Goal: Information Seeking & Learning: Check status

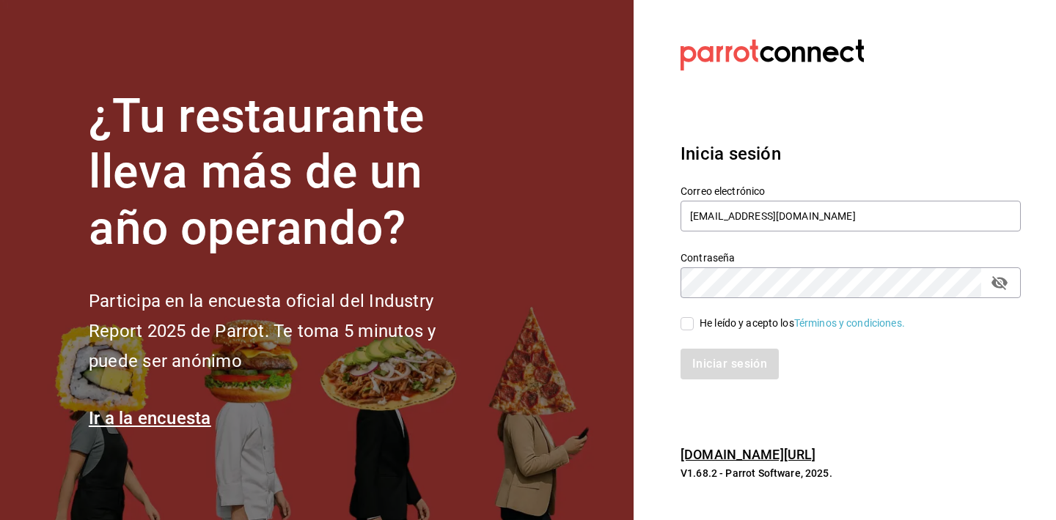
type input "[EMAIL_ADDRESS][DOMAIN_NAME]"
click at [998, 279] on icon "passwordField" at bounding box center [999, 283] width 18 height 18
click at [698, 325] on span "He leído y acepto los Términos y condiciones." at bounding box center [799, 323] width 211 height 15
click at [694, 325] on input "He leído y acepto los Términos y condiciones." at bounding box center [686, 323] width 13 height 13
checkbox input "true"
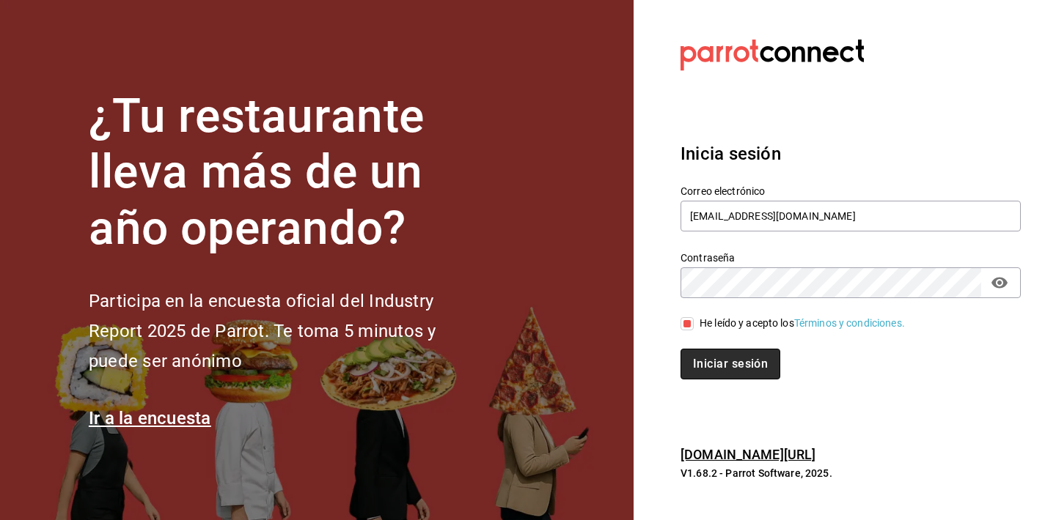
click at [706, 355] on button "Iniciar sesión" at bounding box center [730, 364] width 100 height 31
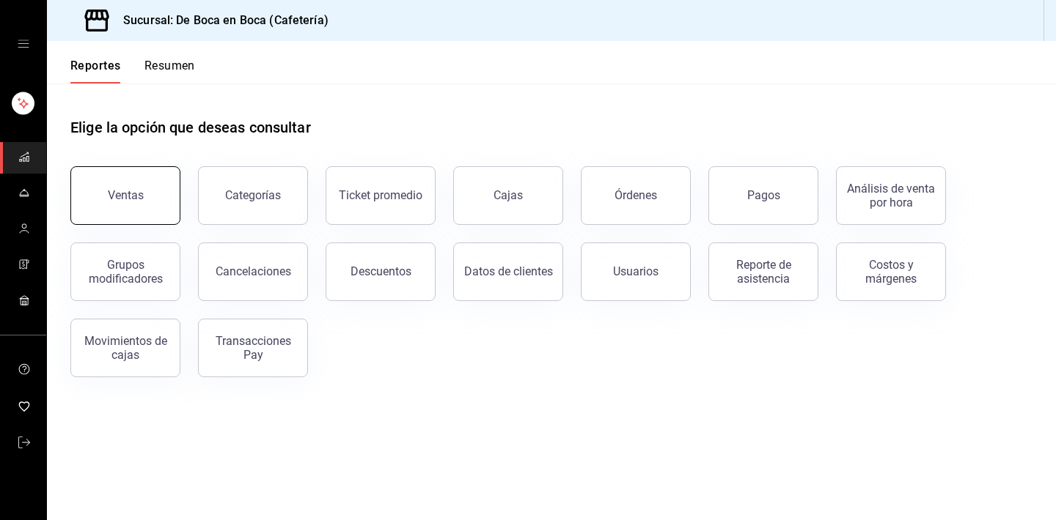
click at [133, 211] on button "Ventas" at bounding box center [125, 195] width 110 height 59
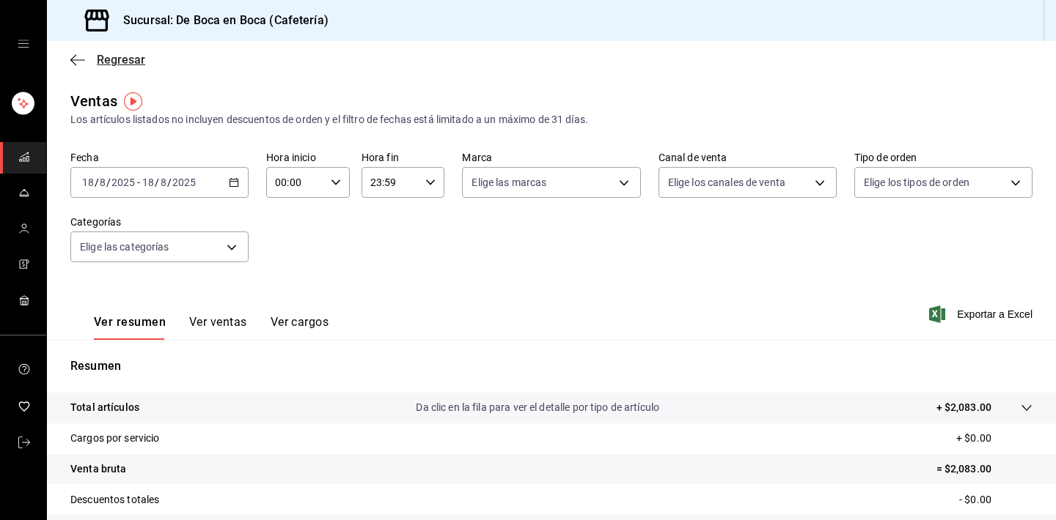
click at [114, 64] on span "Regresar" at bounding box center [121, 60] width 48 height 14
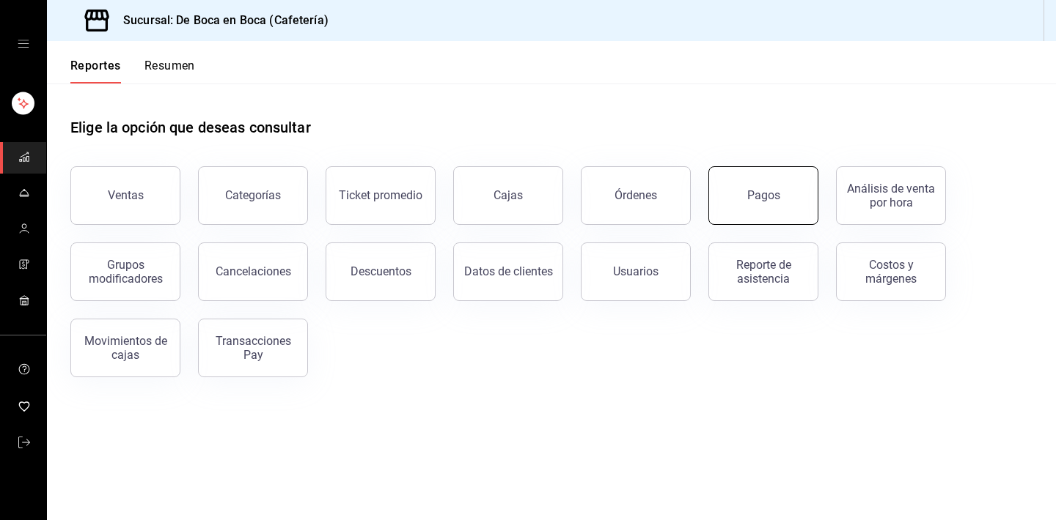
click at [723, 184] on button "Pagos" at bounding box center [763, 195] width 110 height 59
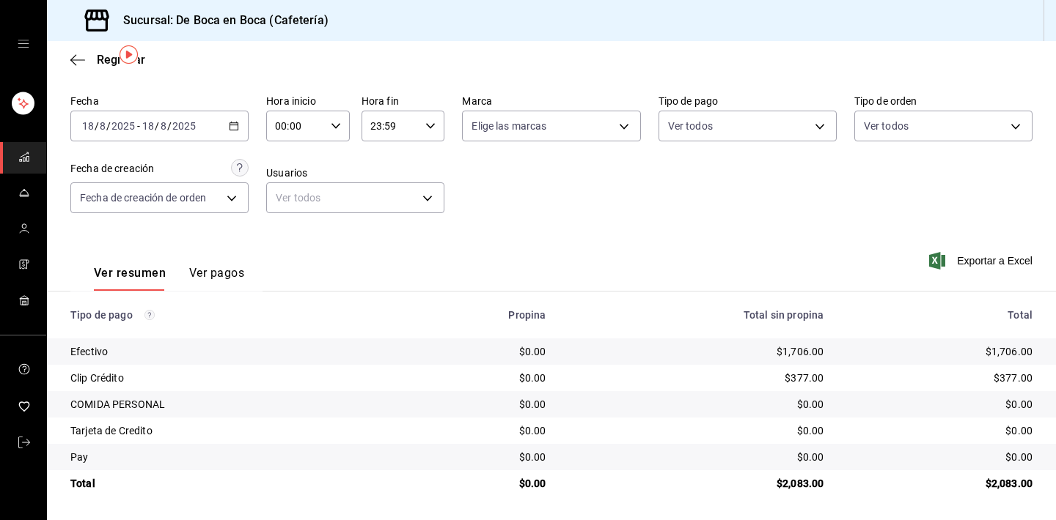
scroll to position [47, 0]
click at [559, 4] on div "Sucursal: De Boca en Boca (Cafetería)" at bounding box center [551, 20] width 1009 height 41
click at [110, 50] on div "Regresar" at bounding box center [551, 59] width 1009 height 37
click at [103, 58] on span "Regresar" at bounding box center [121, 60] width 48 height 14
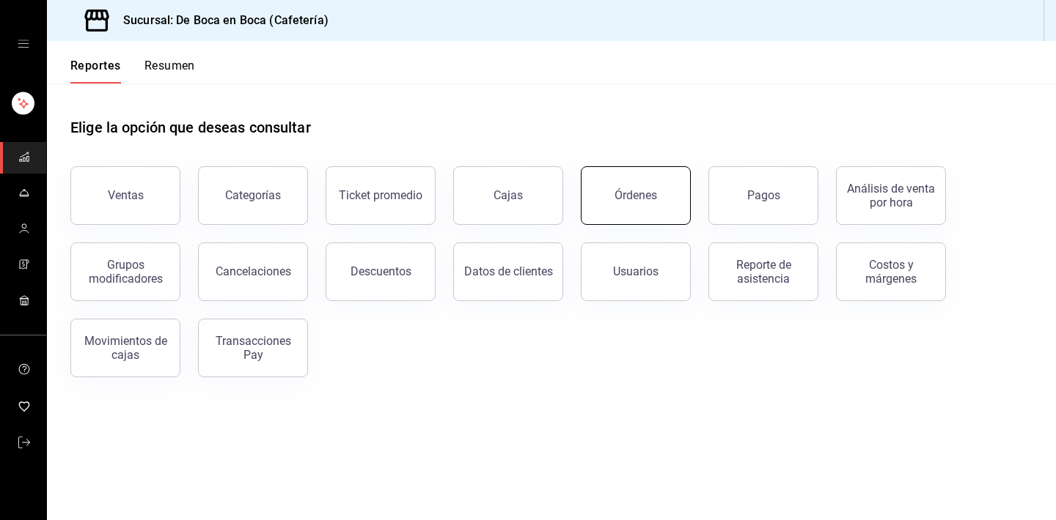
click at [619, 191] on div "Órdenes" at bounding box center [635, 195] width 43 height 14
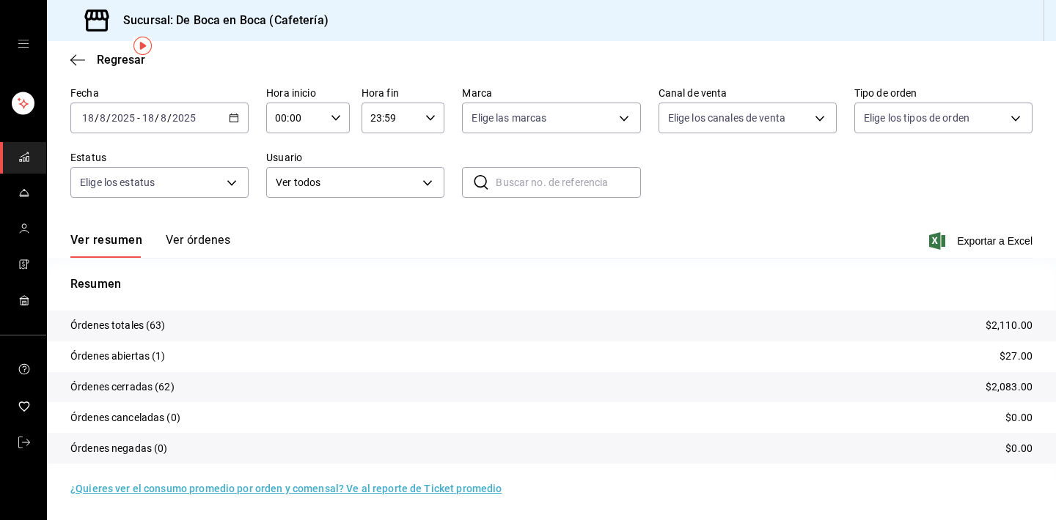
scroll to position [55, 0]
click at [421, 331] on tr "Órdenes totales (63) $2,110.00" at bounding box center [551, 326] width 1009 height 31
click at [118, 58] on span "Regresar" at bounding box center [121, 60] width 48 height 14
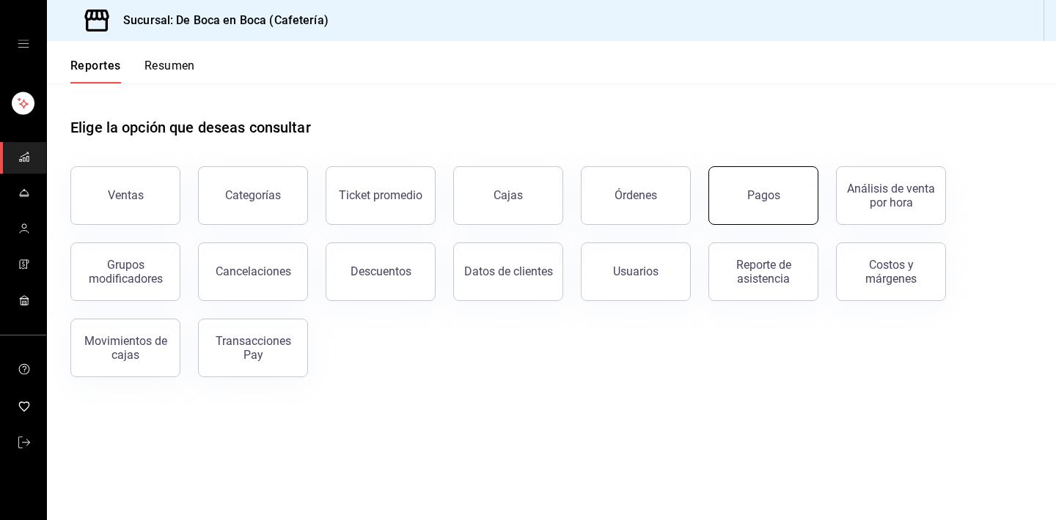
click at [726, 208] on button "Pagos" at bounding box center [763, 195] width 110 height 59
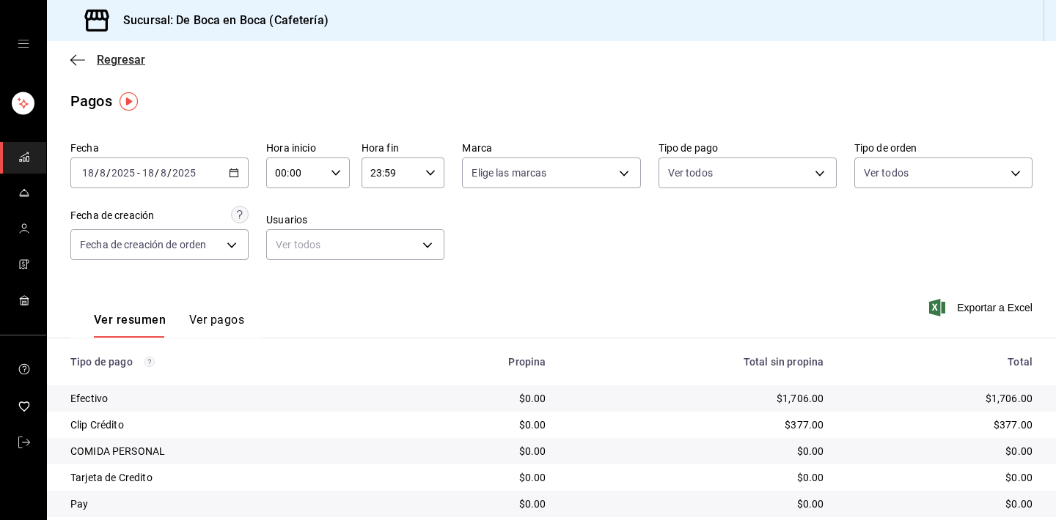
click at [133, 59] on span "Regresar" at bounding box center [121, 60] width 48 height 14
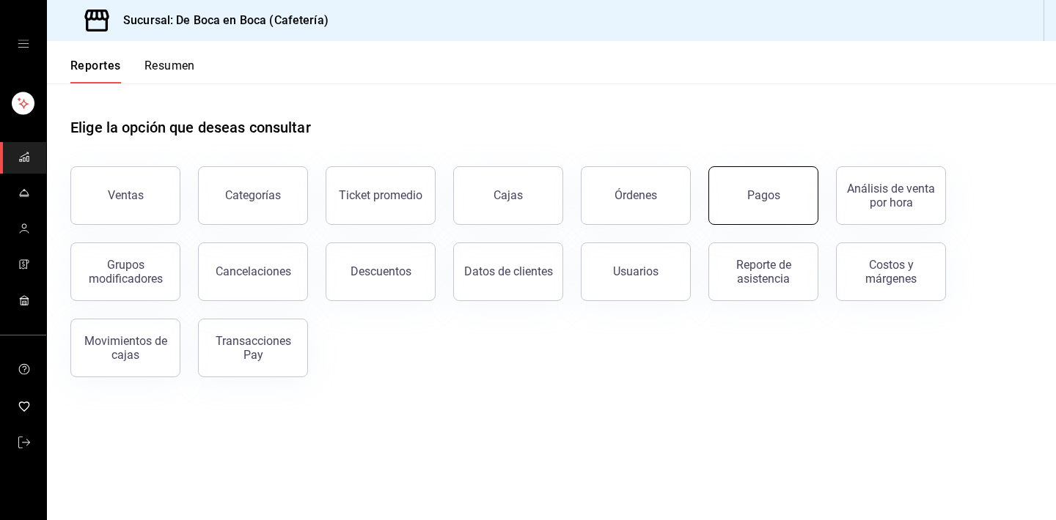
click at [745, 185] on button "Pagos" at bounding box center [763, 195] width 110 height 59
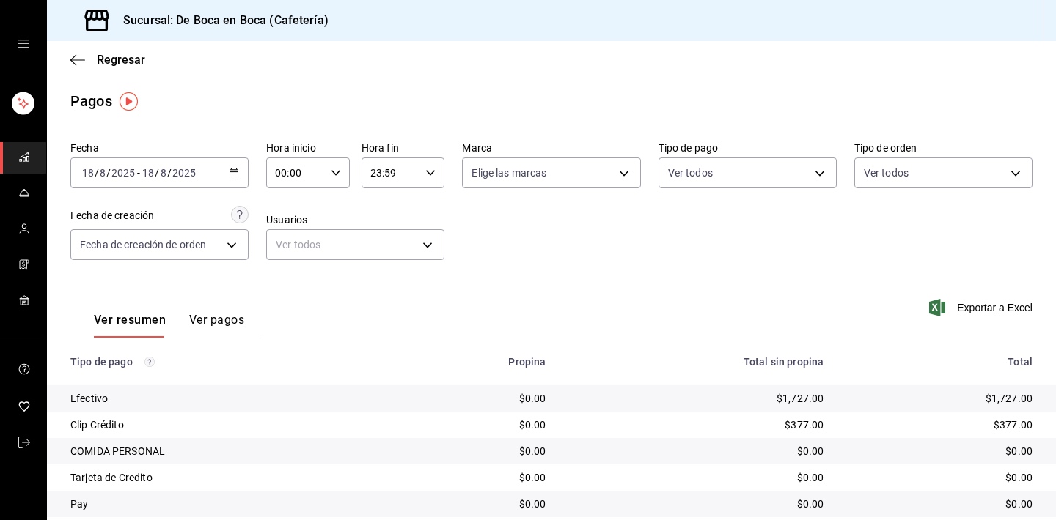
click at [125, 67] on div "Regresar" at bounding box center [551, 59] width 1009 height 37
click at [125, 59] on span "Regresar" at bounding box center [121, 60] width 48 height 14
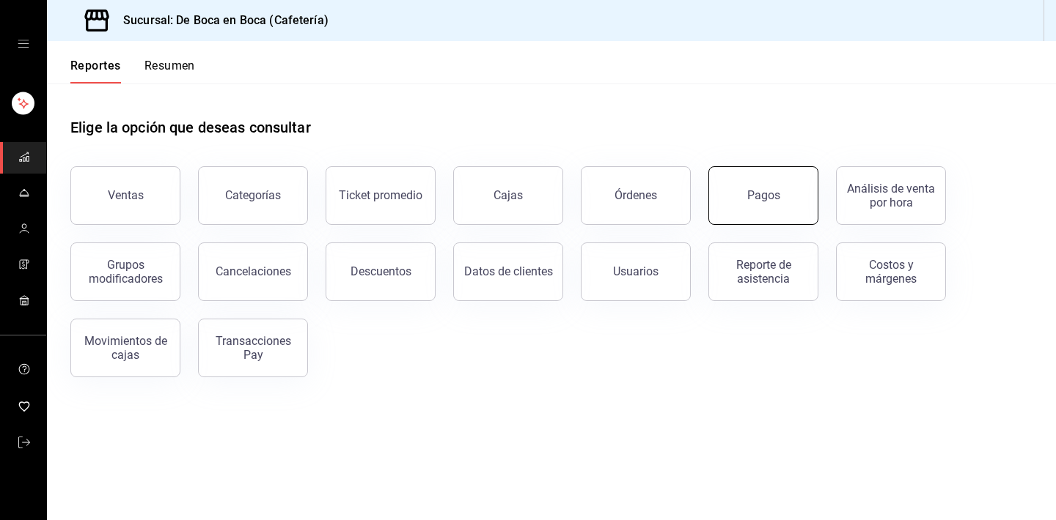
click at [763, 197] on div "Pagos" at bounding box center [763, 195] width 33 height 14
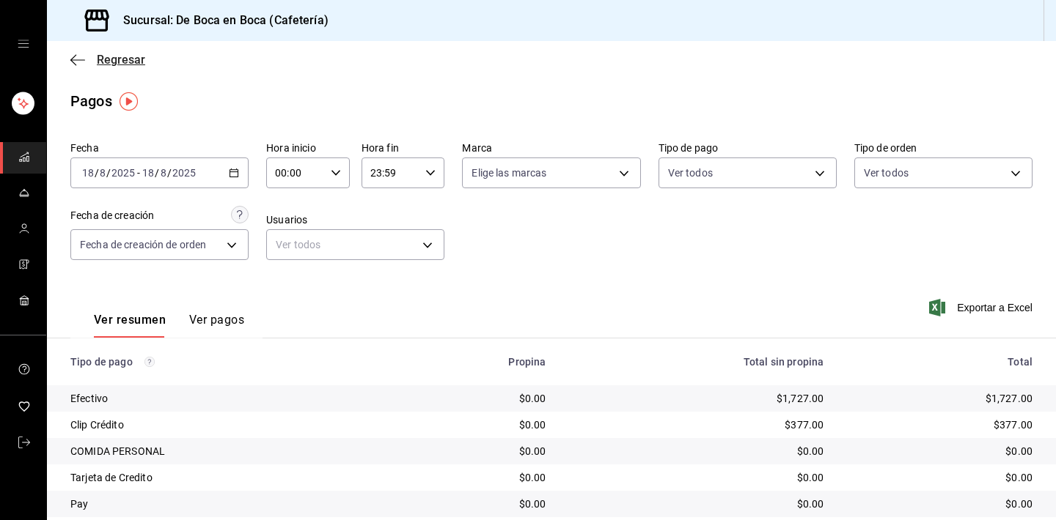
click at [107, 61] on span "Regresar" at bounding box center [121, 60] width 48 height 14
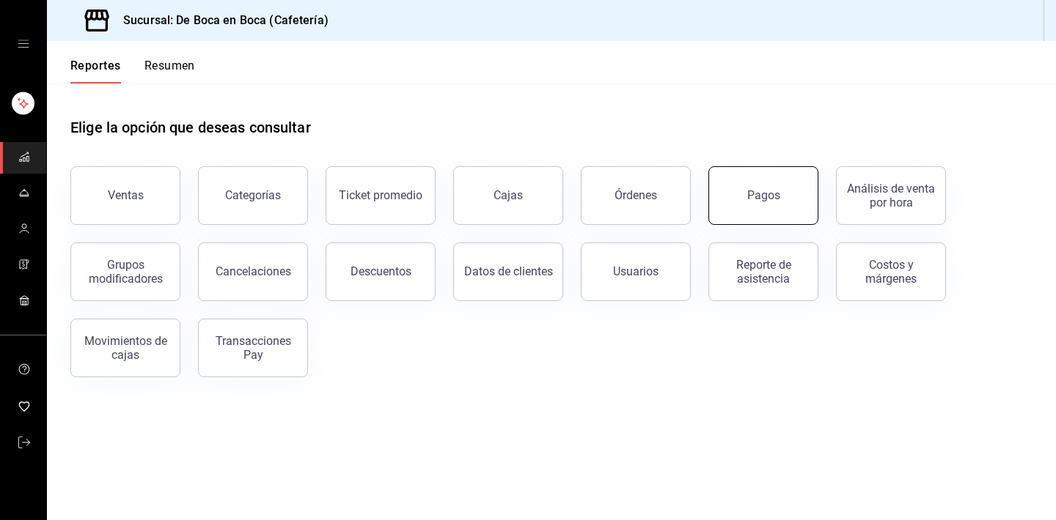
click at [757, 177] on button "Pagos" at bounding box center [763, 195] width 110 height 59
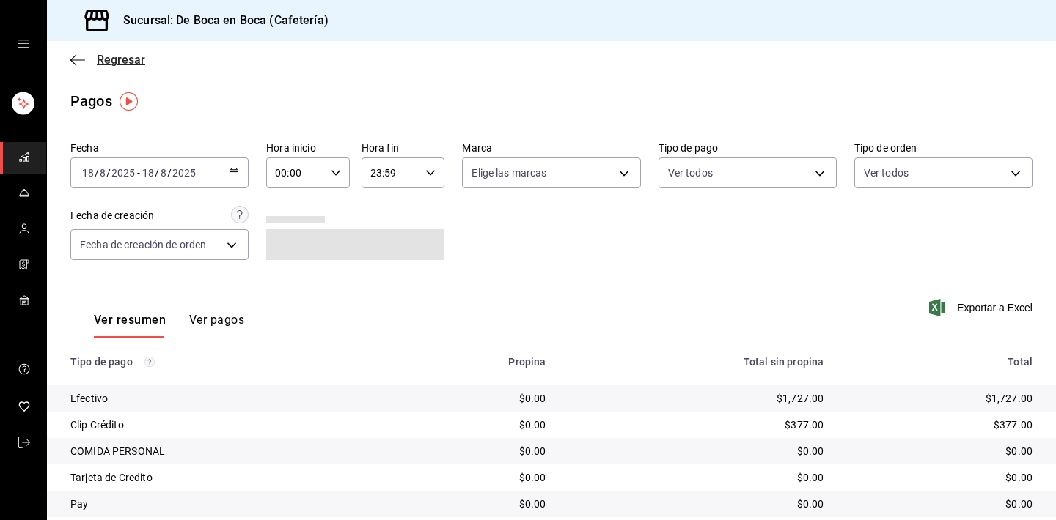
click at [119, 56] on span "Regresar" at bounding box center [121, 60] width 48 height 14
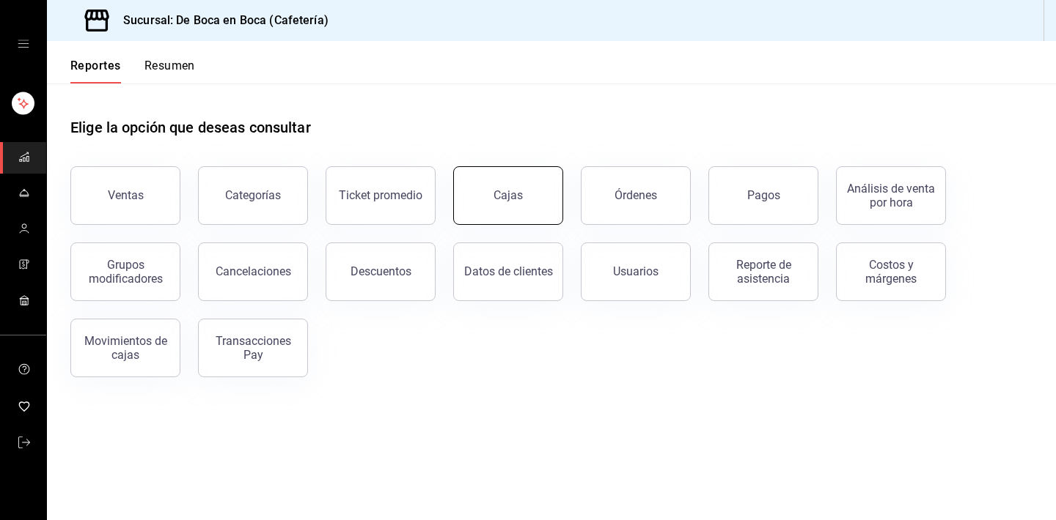
click at [518, 188] on button "Cajas" at bounding box center [508, 195] width 110 height 59
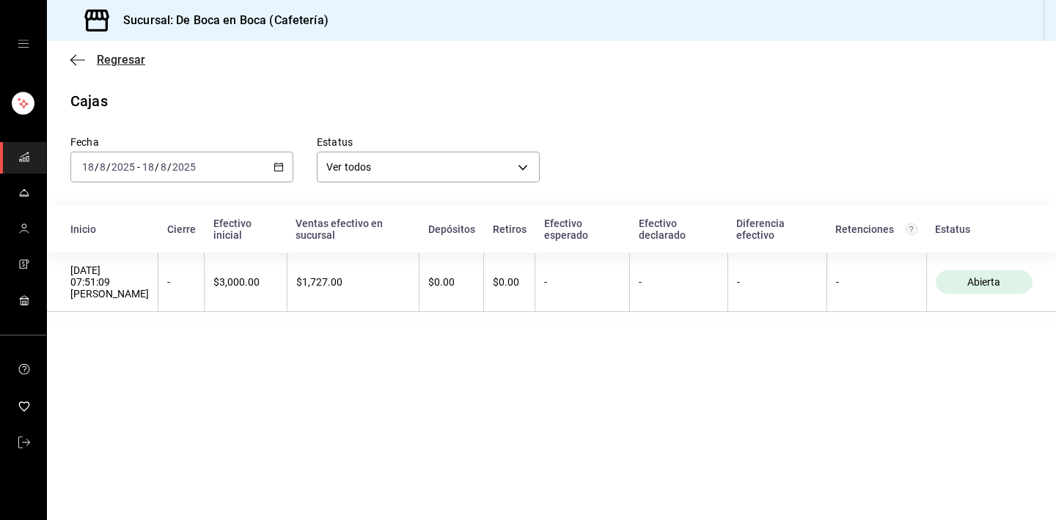
click at [131, 59] on span "Regresar" at bounding box center [121, 60] width 48 height 14
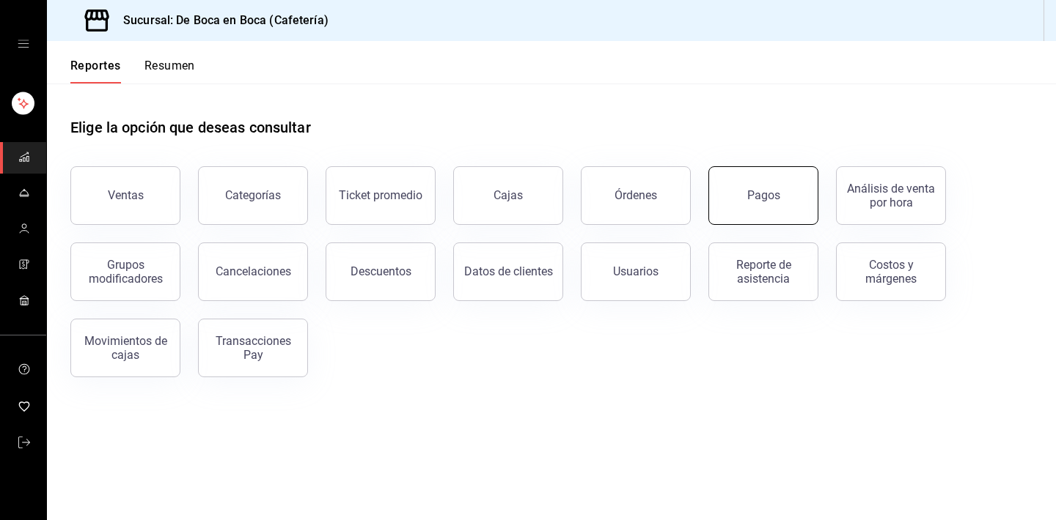
click at [784, 197] on button "Pagos" at bounding box center [763, 195] width 110 height 59
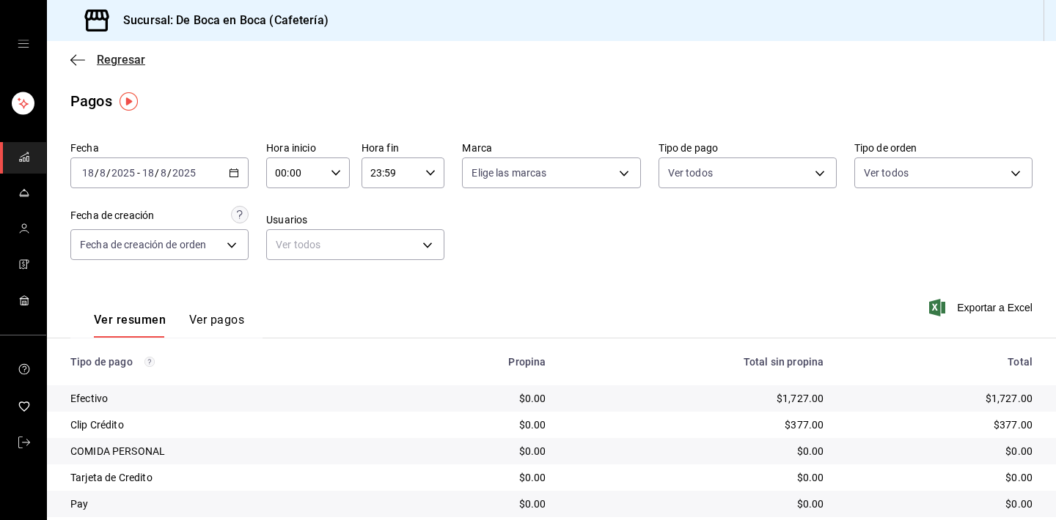
click at [113, 54] on span "Regresar" at bounding box center [121, 60] width 48 height 14
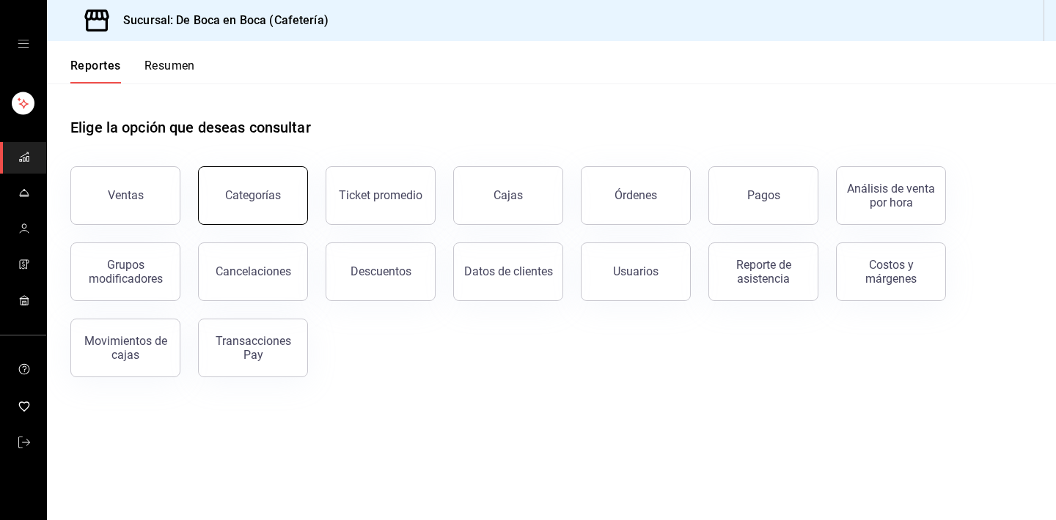
click at [202, 186] on div "Categorías" at bounding box center [244, 187] width 128 height 76
click at [81, 65] on button "Reportes" at bounding box center [95, 71] width 51 height 25
click at [735, 190] on button "Pagos" at bounding box center [763, 195] width 110 height 59
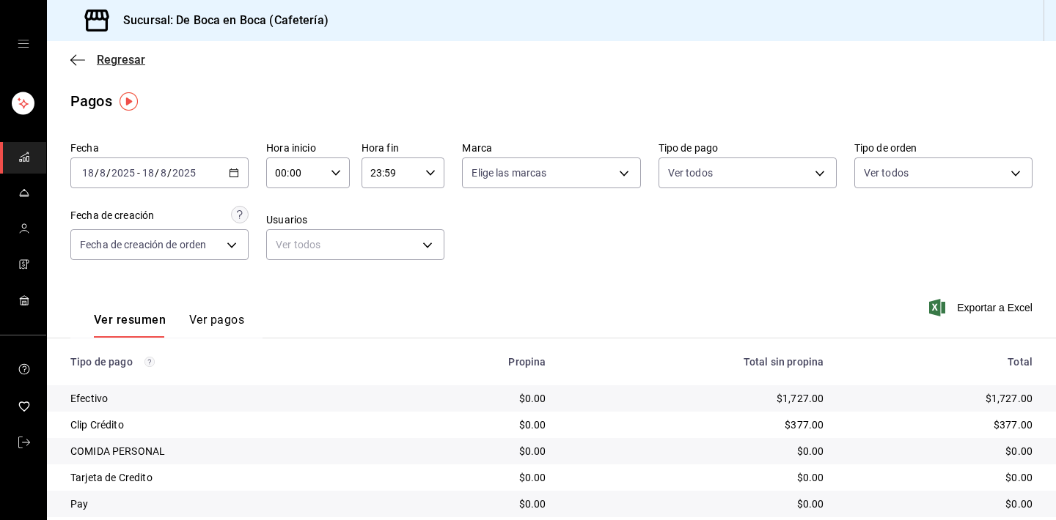
click at [125, 61] on span "Regresar" at bounding box center [121, 60] width 48 height 14
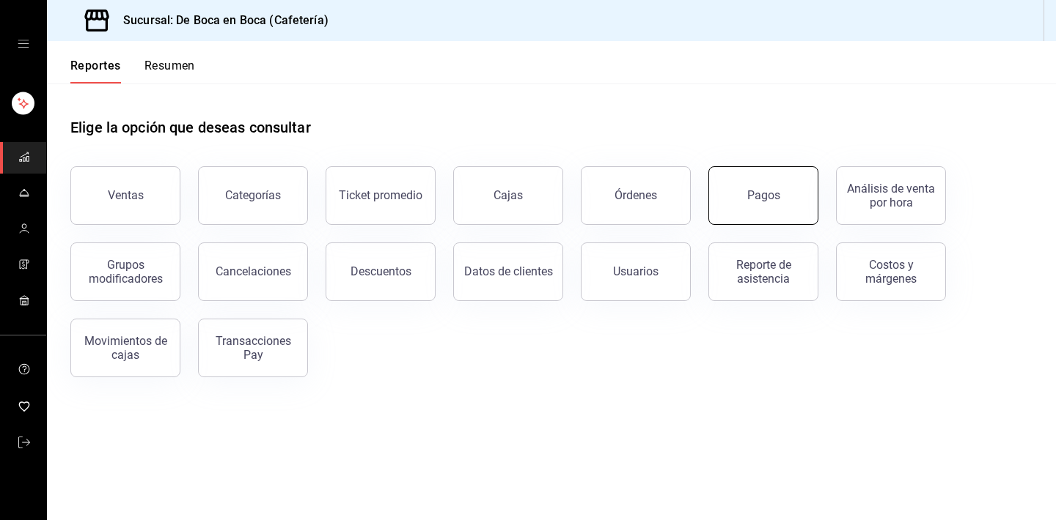
click at [795, 207] on button "Pagos" at bounding box center [763, 195] width 110 height 59
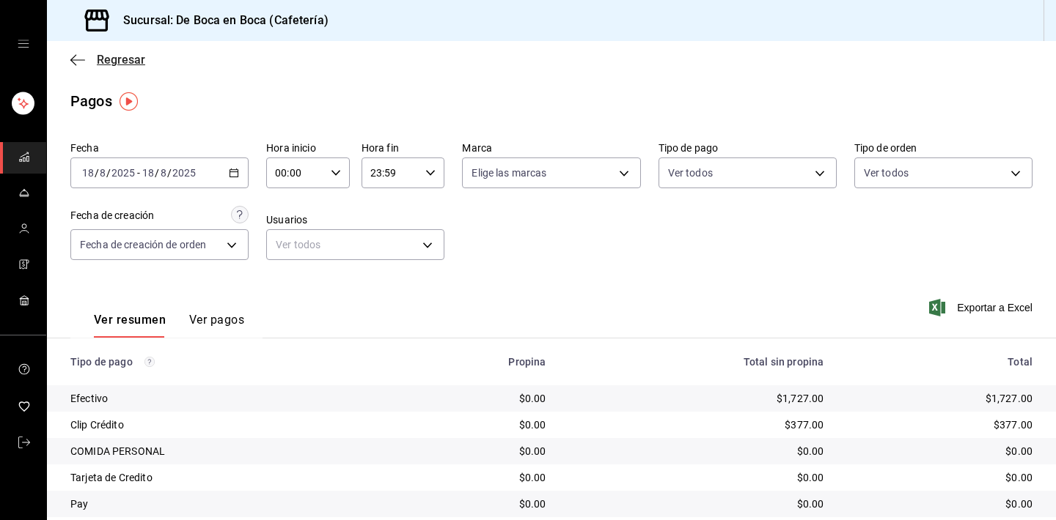
click at [120, 65] on span "Regresar" at bounding box center [121, 60] width 48 height 14
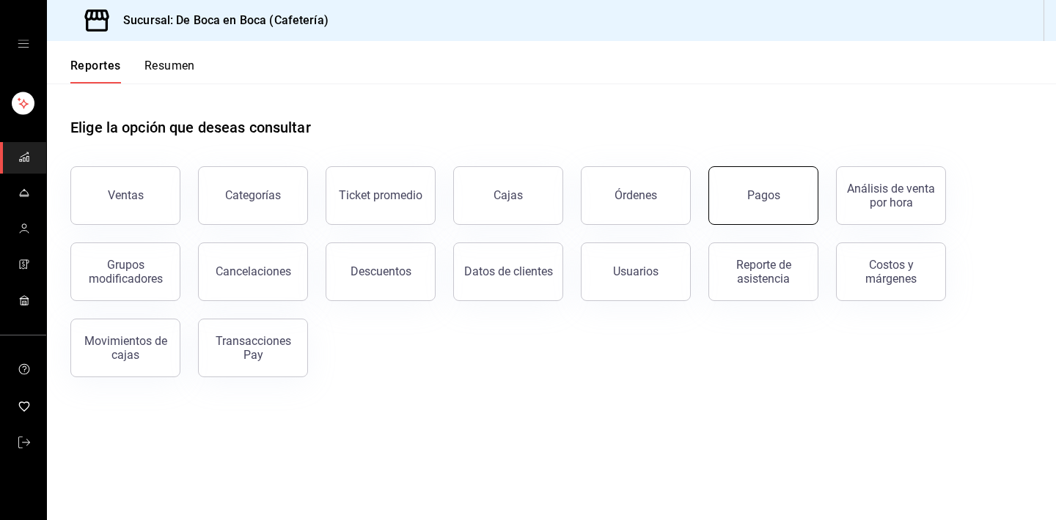
click at [781, 189] on button "Pagos" at bounding box center [763, 195] width 110 height 59
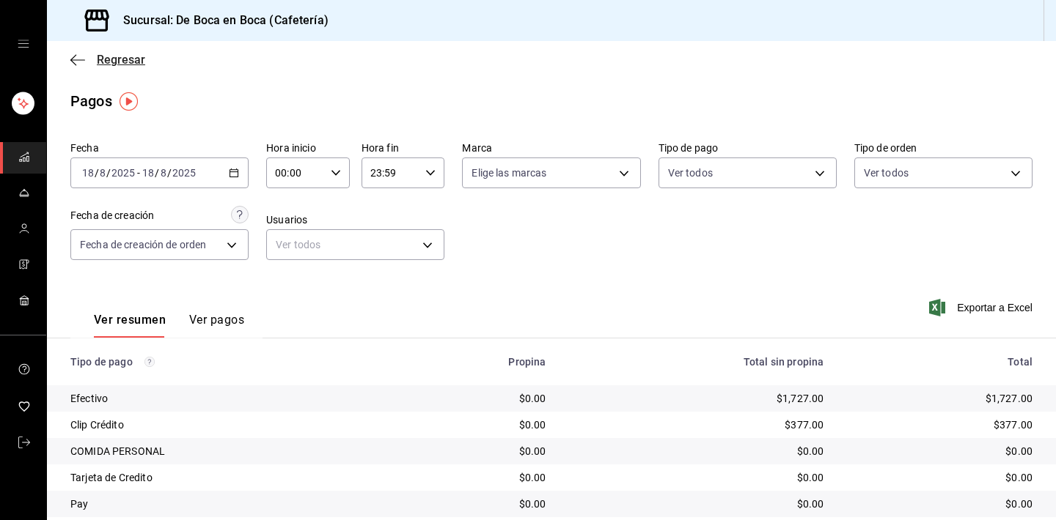
click at [123, 63] on span "Regresar" at bounding box center [121, 60] width 48 height 14
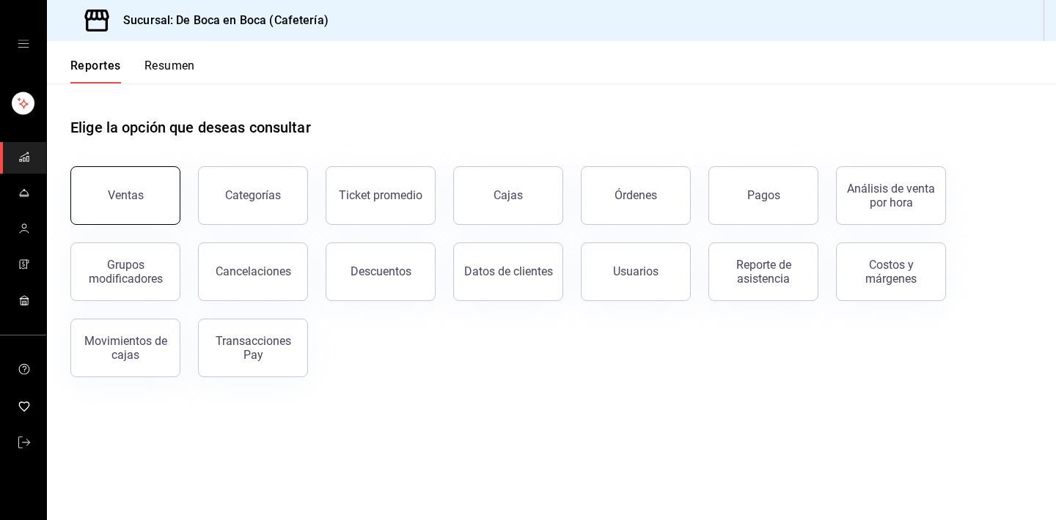
click at [139, 199] on div "Ventas" at bounding box center [126, 195] width 36 height 14
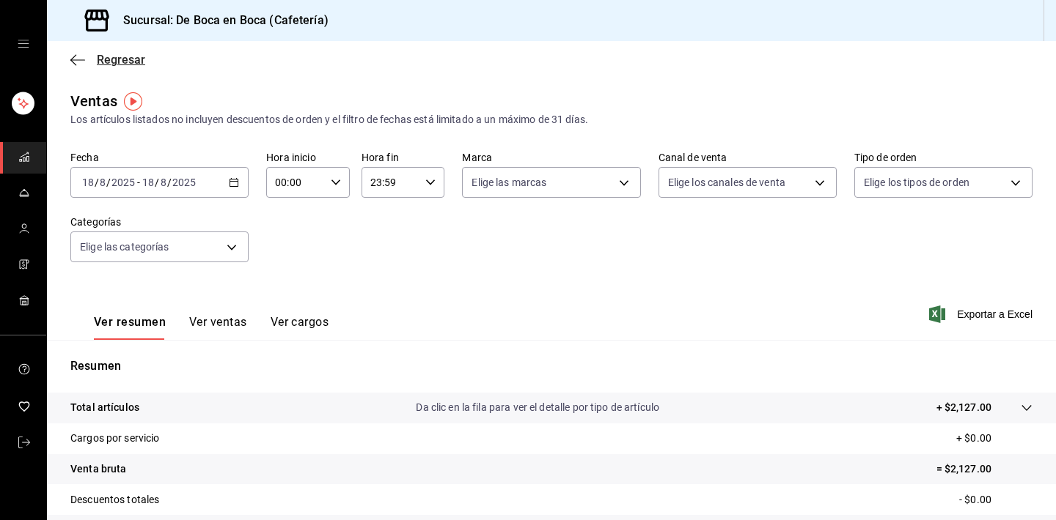
click at [109, 66] on span "Regresar" at bounding box center [121, 60] width 48 height 14
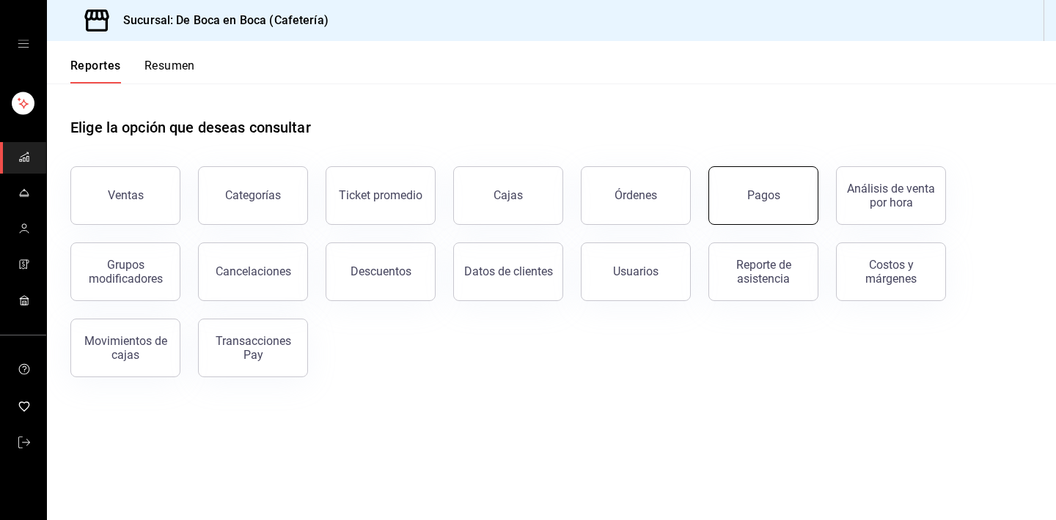
click at [749, 184] on button "Pagos" at bounding box center [763, 195] width 110 height 59
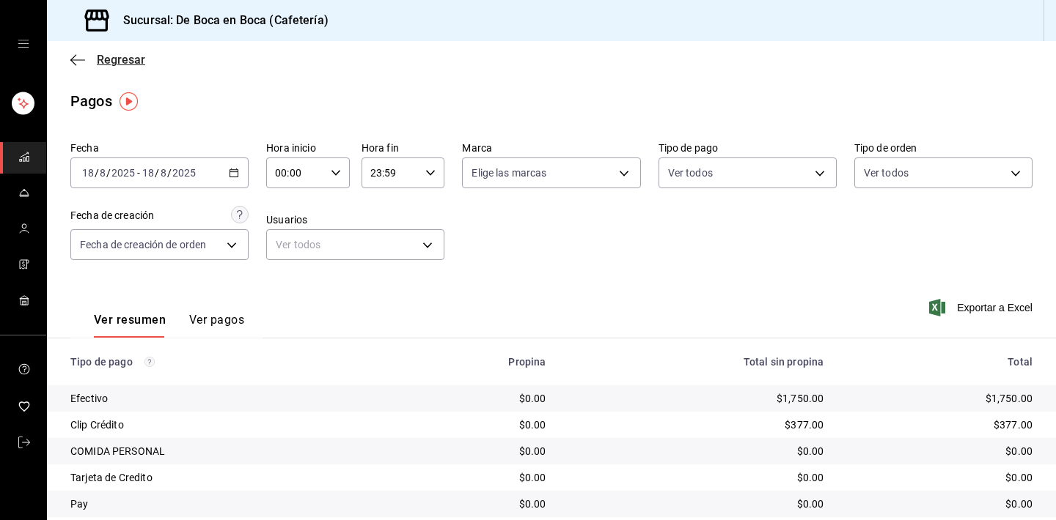
click at [128, 65] on span "Regresar" at bounding box center [121, 60] width 48 height 14
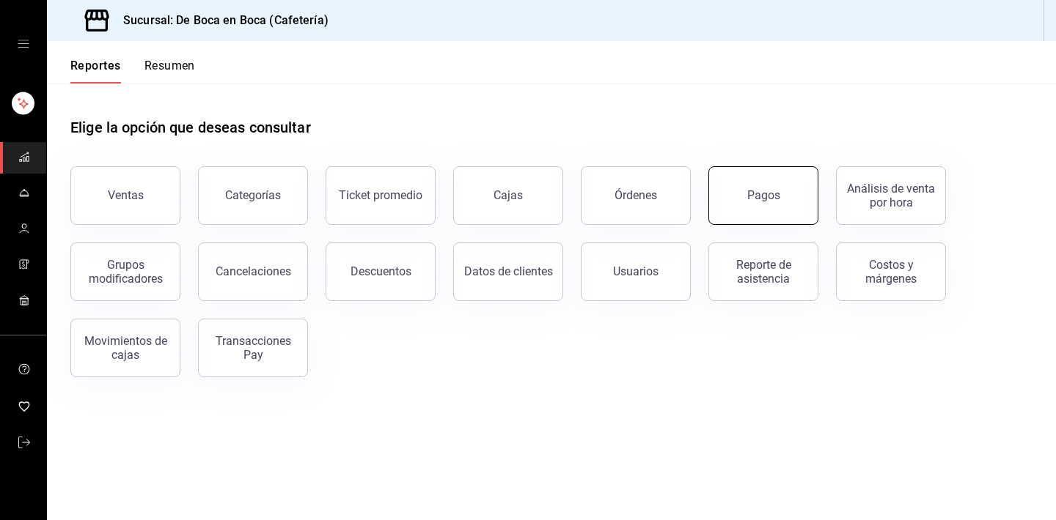
click at [755, 198] on div "Pagos" at bounding box center [763, 195] width 33 height 14
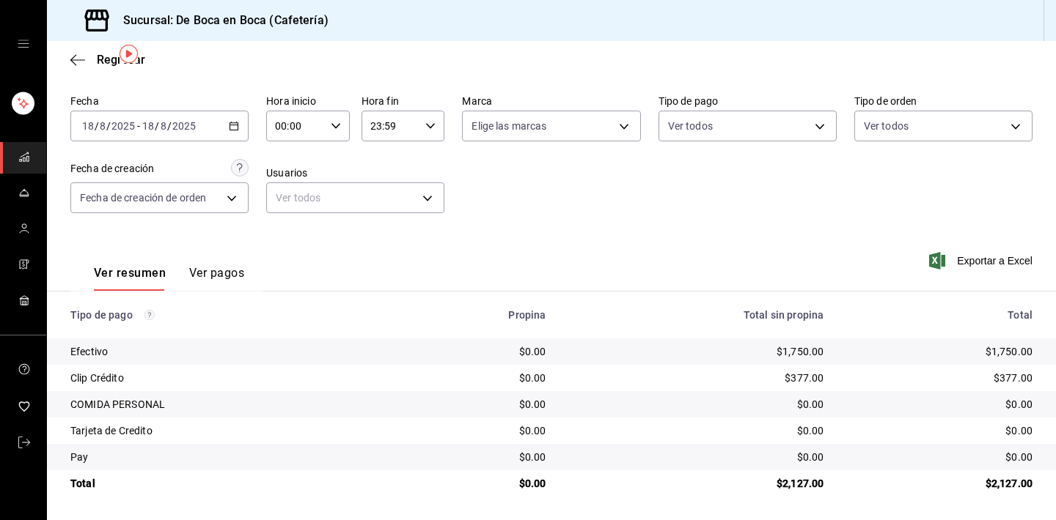
scroll to position [47, 0]
click at [86, 56] on span "Regresar" at bounding box center [107, 60] width 75 height 14
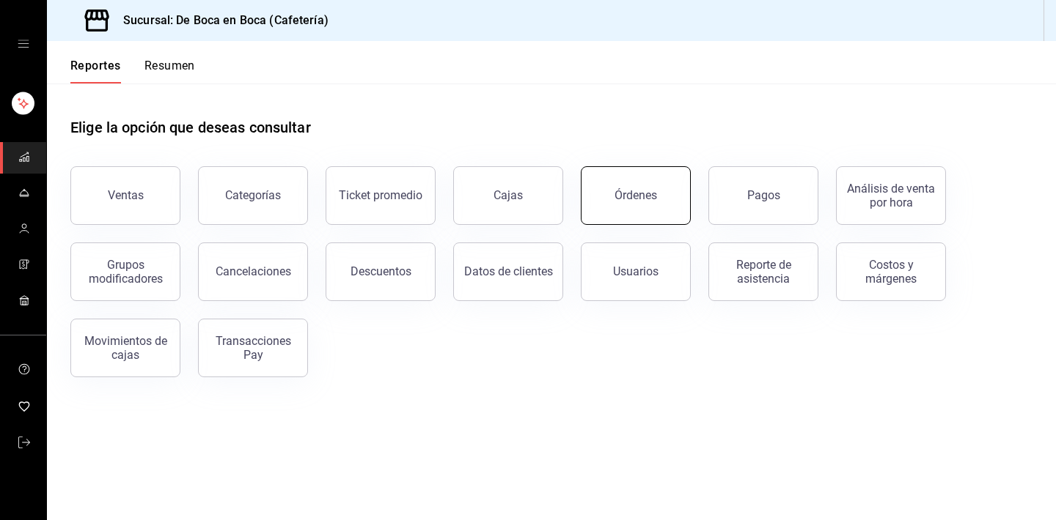
click at [677, 186] on button "Órdenes" at bounding box center [636, 195] width 110 height 59
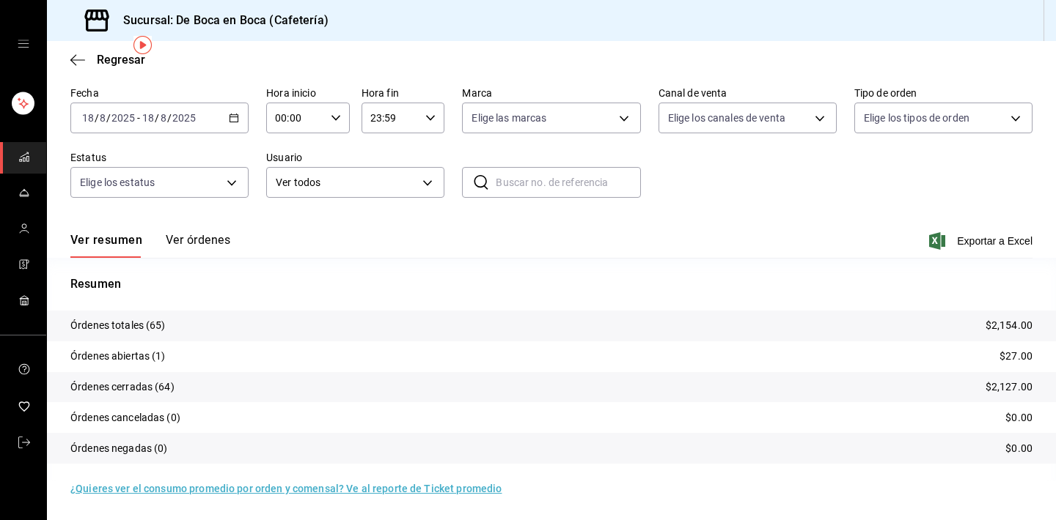
scroll to position [55, 0]
click at [112, 57] on span "Regresar" at bounding box center [121, 60] width 48 height 14
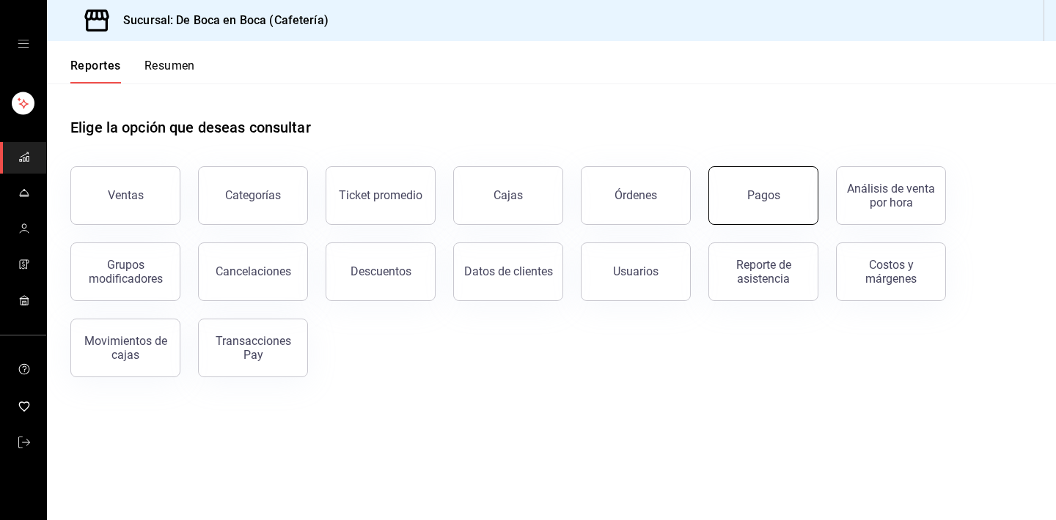
click at [759, 185] on button "Pagos" at bounding box center [763, 195] width 110 height 59
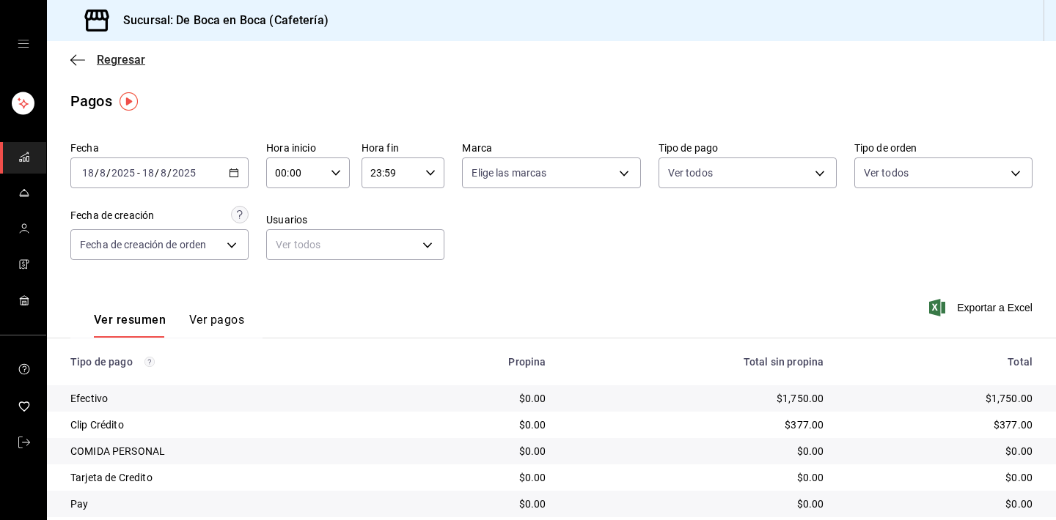
click at [115, 62] on span "Regresar" at bounding box center [121, 60] width 48 height 14
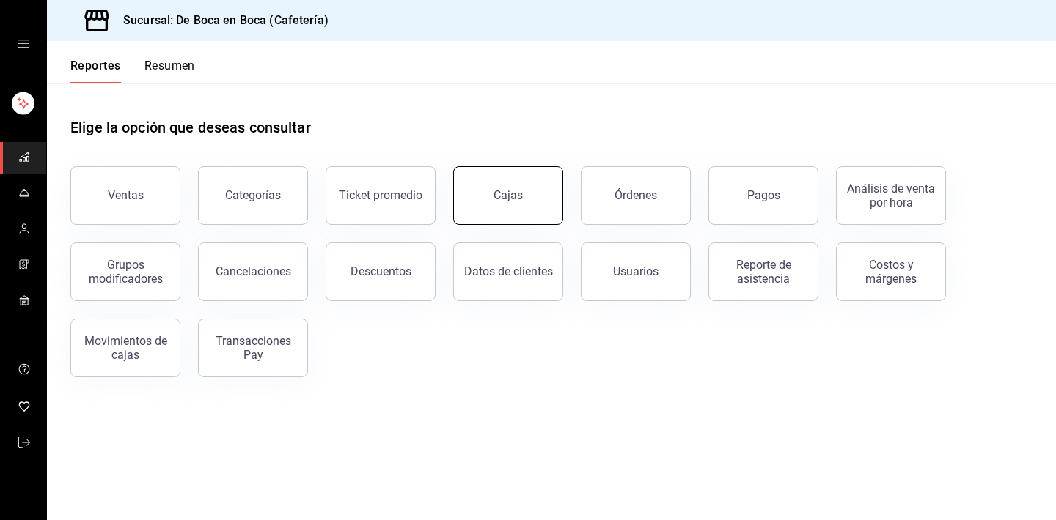
click at [530, 191] on button "Cajas" at bounding box center [508, 195] width 110 height 59
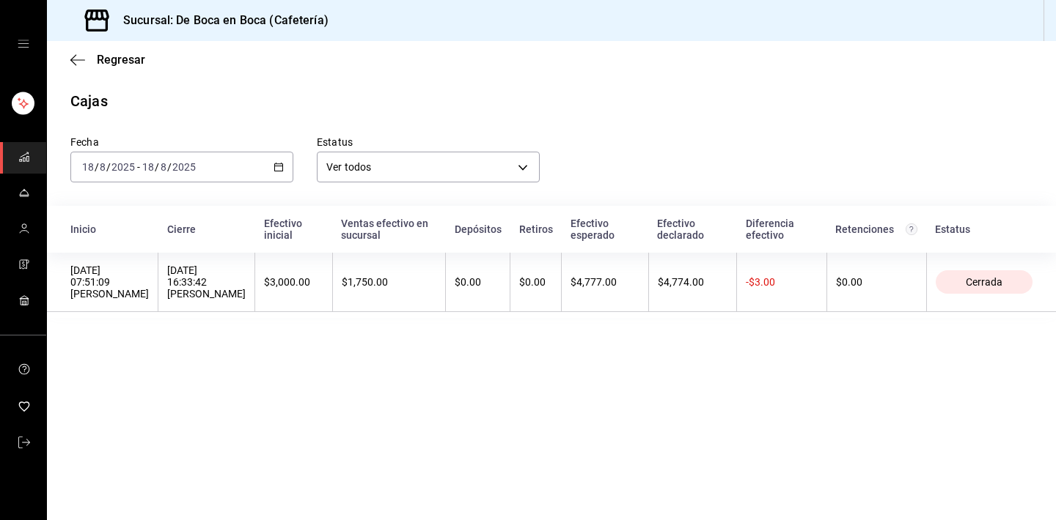
click at [658, 373] on main "Regresar Cajas Fecha 2025-08-18 18 / 8 / 2025 - 2025-08-18 18 / 8 / 2025 Estatu…" at bounding box center [551, 280] width 1009 height 479
click at [110, 63] on span "Regresar" at bounding box center [121, 60] width 48 height 14
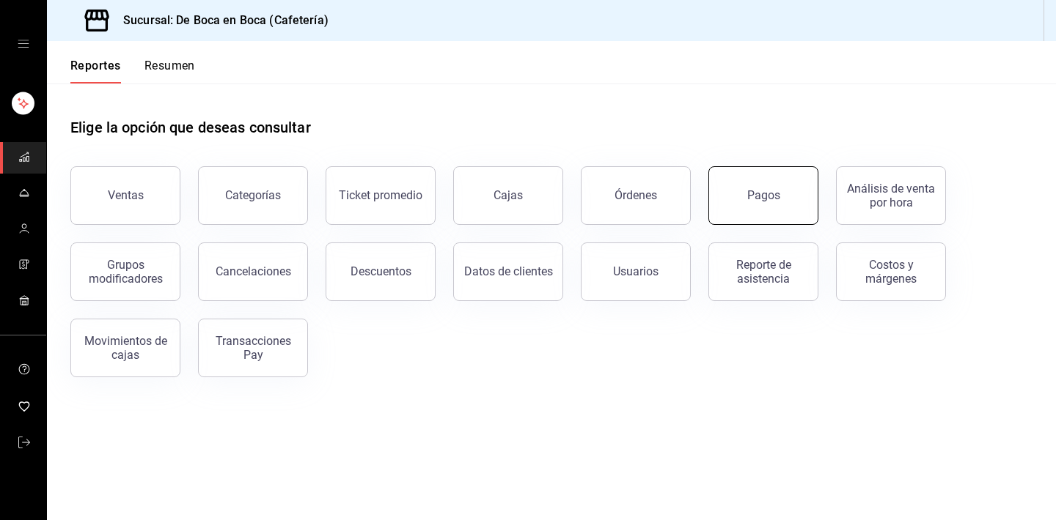
click at [787, 187] on button "Pagos" at bounding box center [763, 195] width 110 height 59
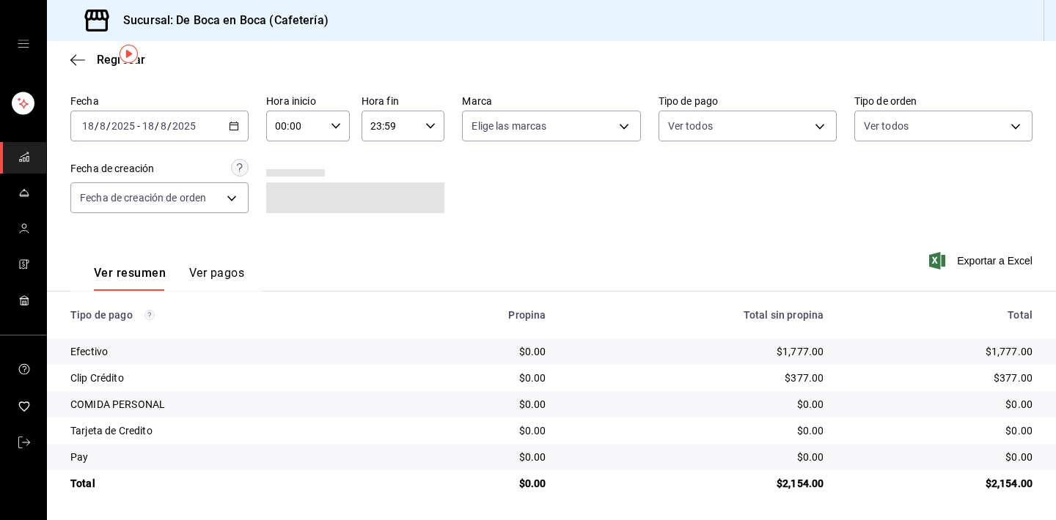
scroll to position [47, 0]
click at [107, 59] on span "Regresar" at bounding box center [121, 60] width 48 height 14
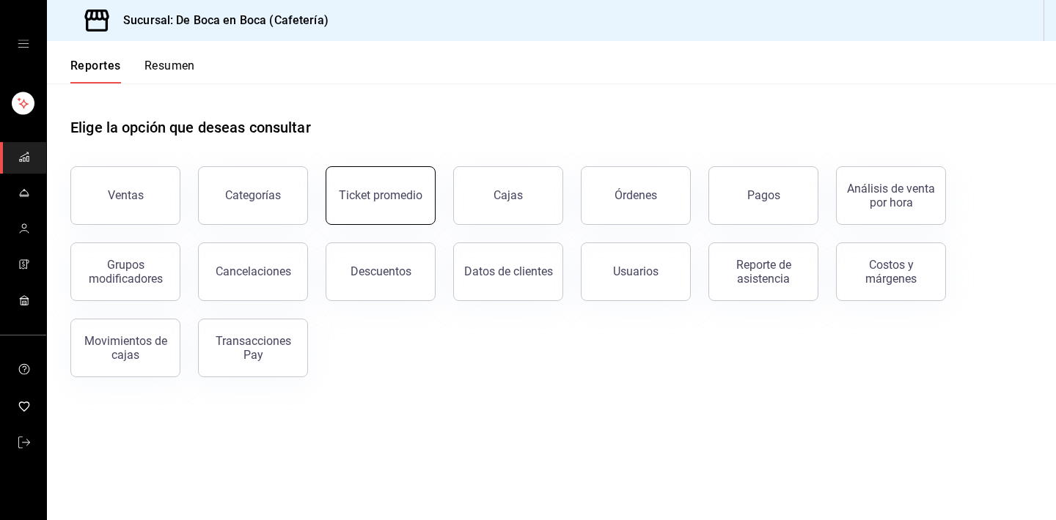
click at [397, 216] on button "Ticket promedio" at bounding box center [380, 195] width 110 height 59
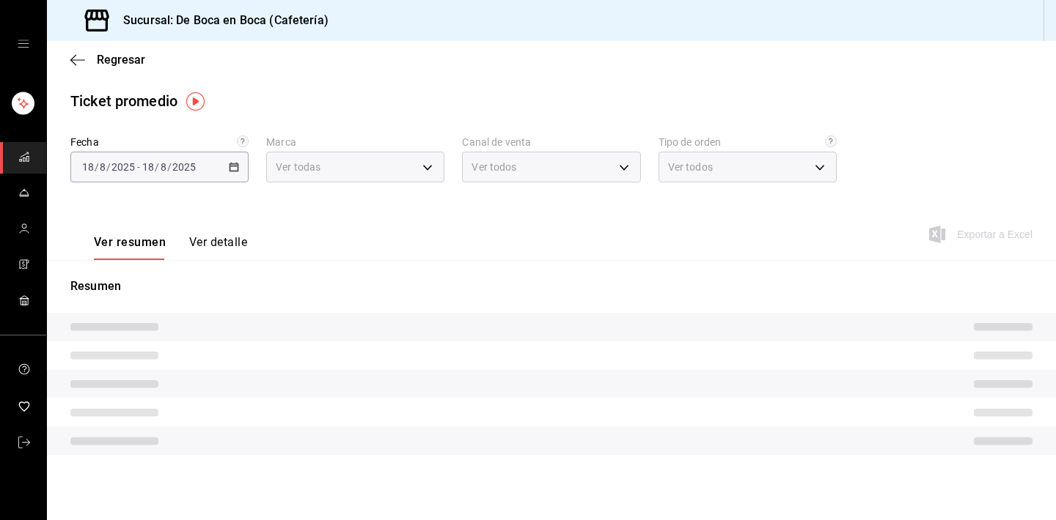
type input "4eab8db2-e1dc-4fb3-9b1f-7fa82010a4f3"
type input "PARROT,UBER_EATS,RAPPI,DIDI_FOOD,ONLINE"
type input "61aa6ed0-89e8-4ade-ab8f-9d5a6c3a5d55,64c7675a-ad12-4e92-a92e-381dad39d6f0,EXTER…"
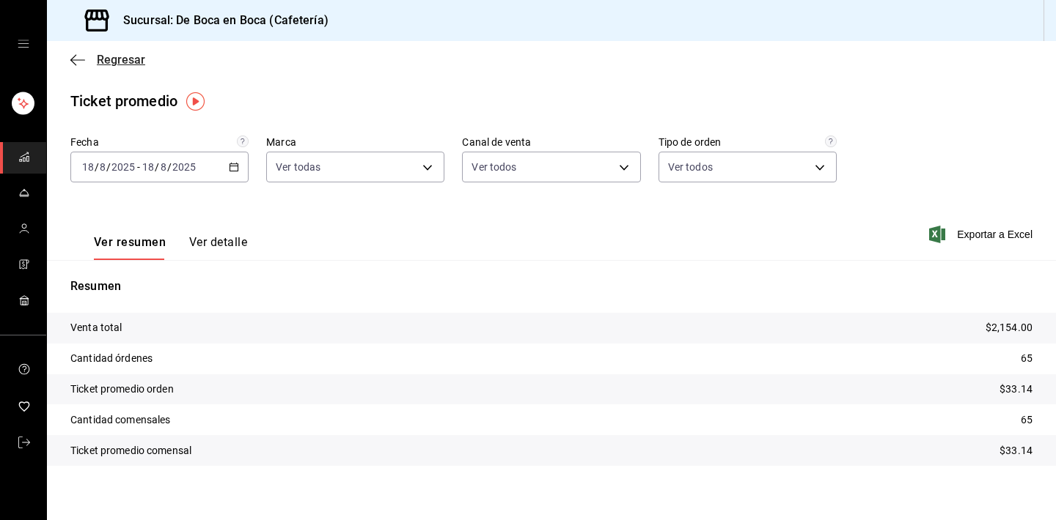
click at [125, 62] on span "Regresar" at bounding box center [121, 60] width 48 height 14
